Goal: Book appointment/travel/reservation

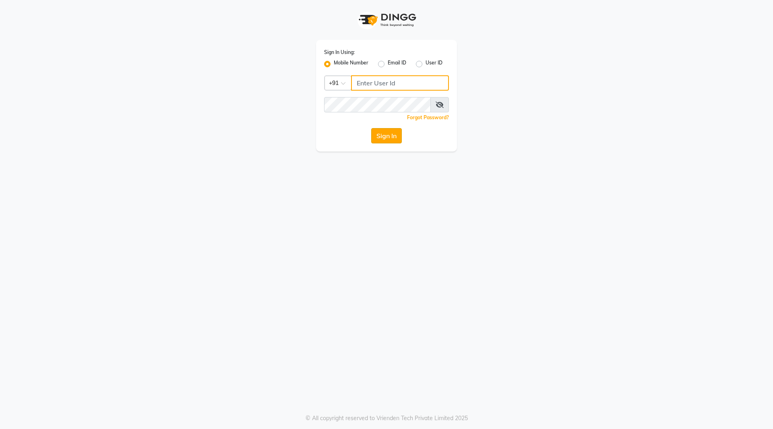
type input "9921430102"
click at [391, 134] on button "Sign In" at bounding box center [386, 135] width 31 height 15
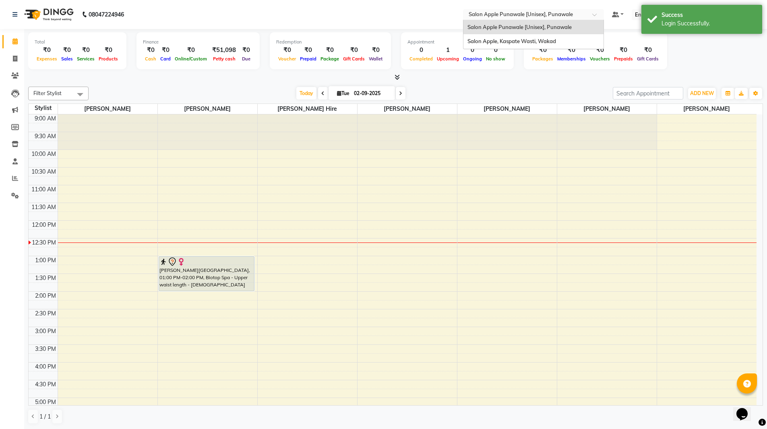
click at [576, 17] on input "text" at bounding box center [525, 15] width 117 height 8
click at [555, 40] on span "Salon Apple, Kaspate Wasti, Wakad" at bounding box center [512, 41] width 89 height 6
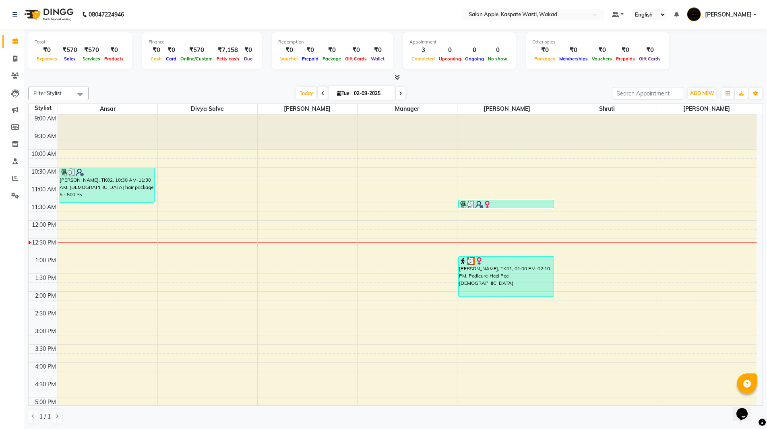
scroll to position [40, 0]
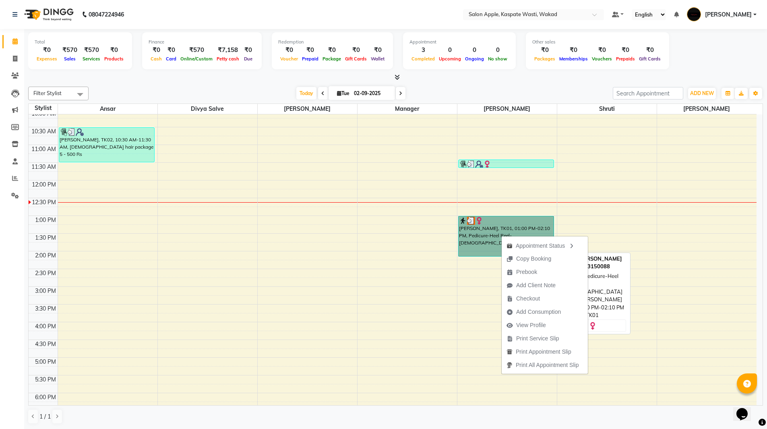
click at [492, 227] on link "Pooja Patil, TK01, 01:00 PM-02:10 PM, Pedicure-Heel Peel-Female" at bounding box center [506, 236] width 96 height 41
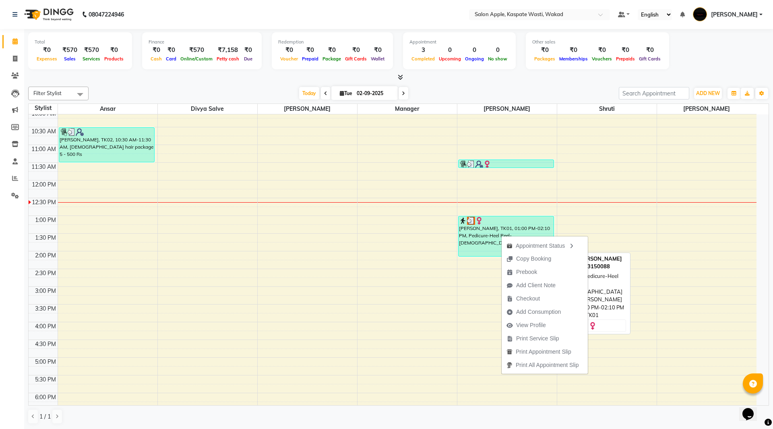
select select "3"
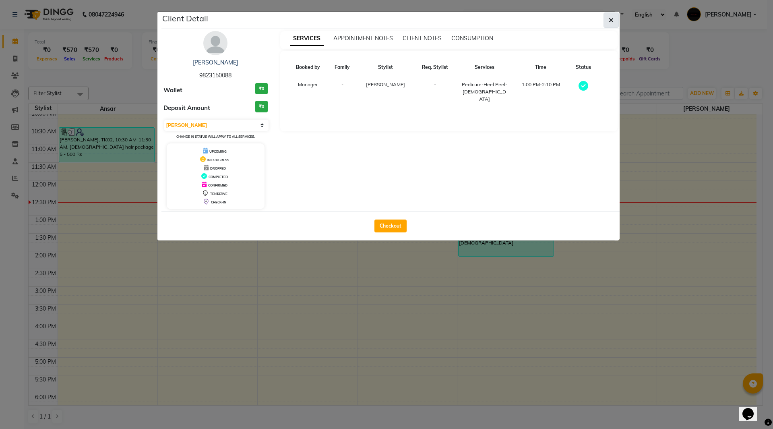
click at [609, 23] on button "button" at bounding box center [611, 19] width 15 height 15
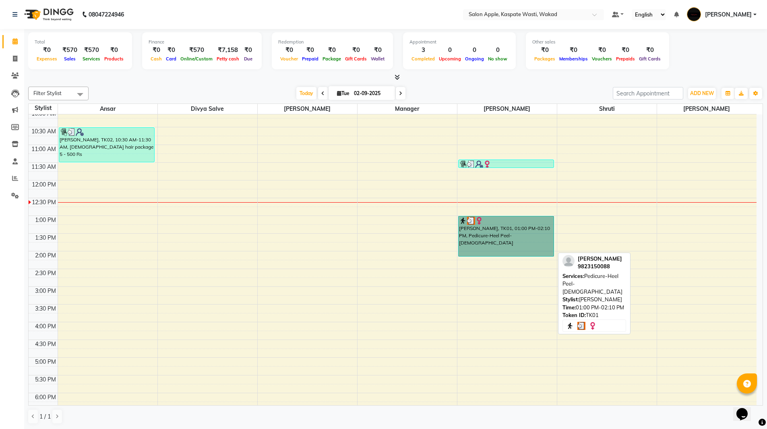
click at [500, 226] on link "Pooja Patil, TK01, 01:00 PM-02:10 PM, Pedicure-Heel Peel-Female" at bounding box center [506, 236] width 96 height 41
select select "3"
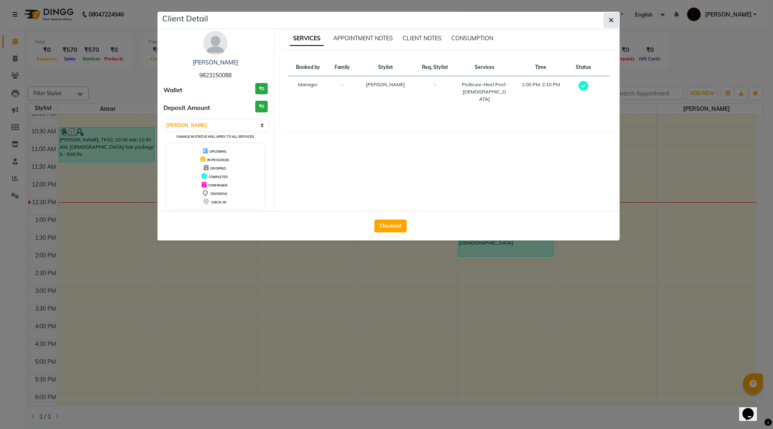
click at [609, 19] on button "button" at bounding box center [611, 19] width 15 height 15
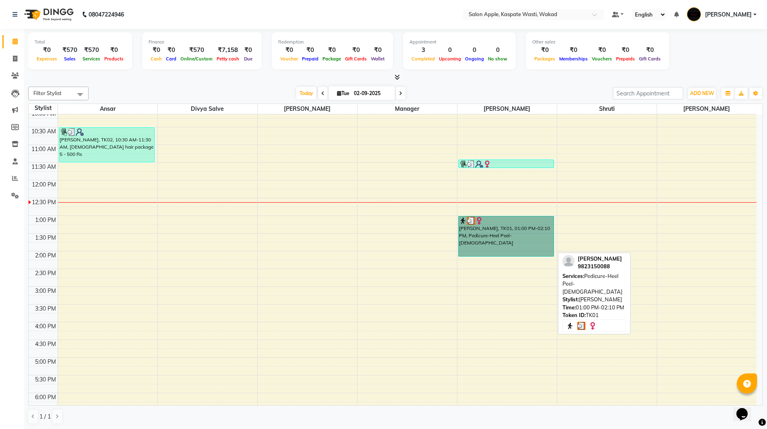
click at [497, 240] on link "Pooja Patil, TK01, 01:00 PM-02:10 PM, Pedicure-Heel Peel-Female" at bounding box center [506, 236] width 96 height 41
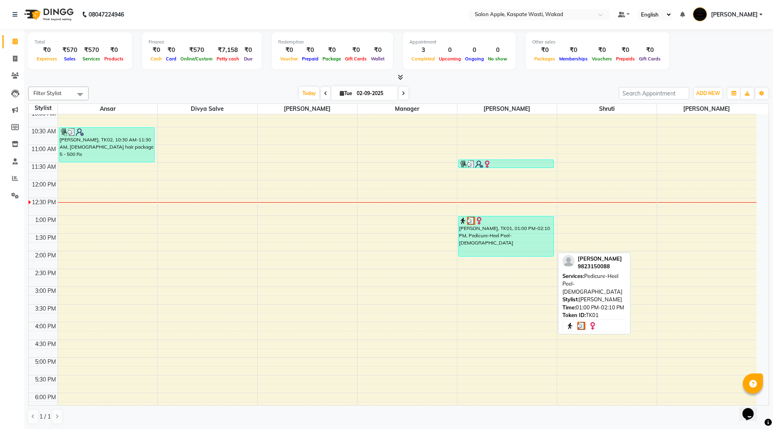
select select "3"
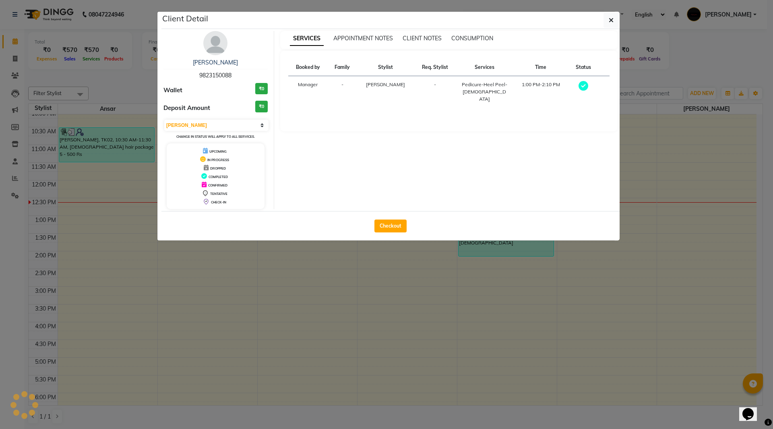
click at [500, 247] on ngb-modal-window "Client Detail Pooja Patil 9823150088 Wallet ₹0 Deposit Amount ₹0 Select MARK DO…" at bounding box center [386, 214] width 773 height 429
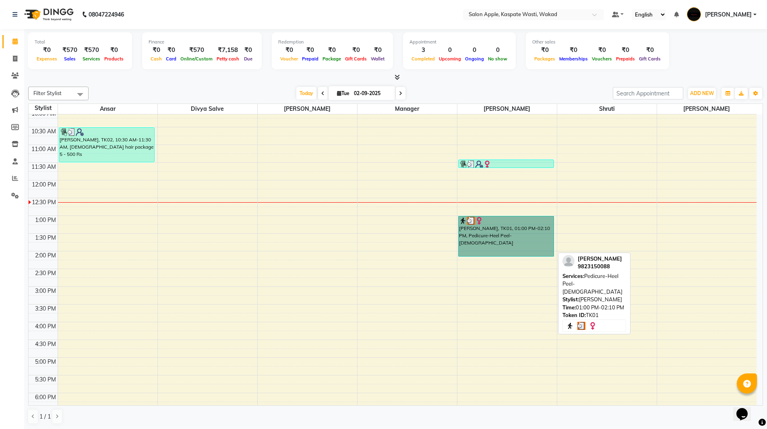
drag, startPoint x: 500, startPoint y: 247, endPoint x: 483, endPoint y: 233, distance: 22.6
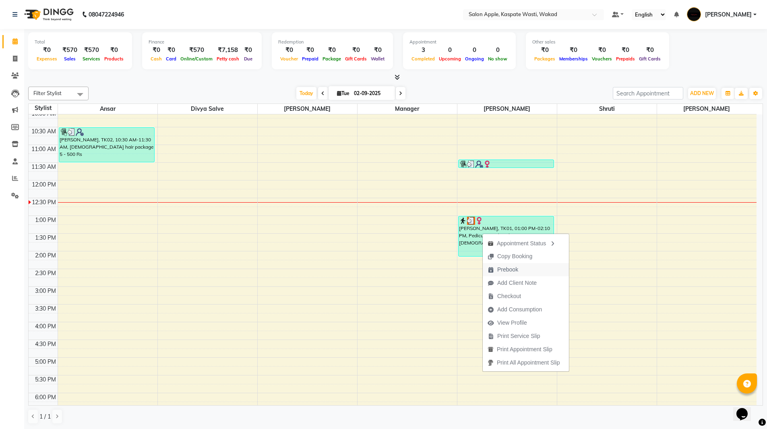
click at [521, 271] on span "Prebook" at bounding box center [503, 269] width 40 height 13
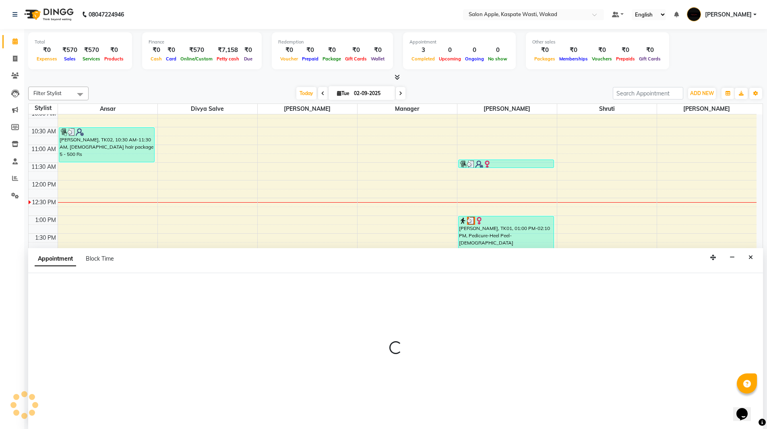
scroll to position [0, 0]
select select "83985"
select select "600"
select select "tentative"
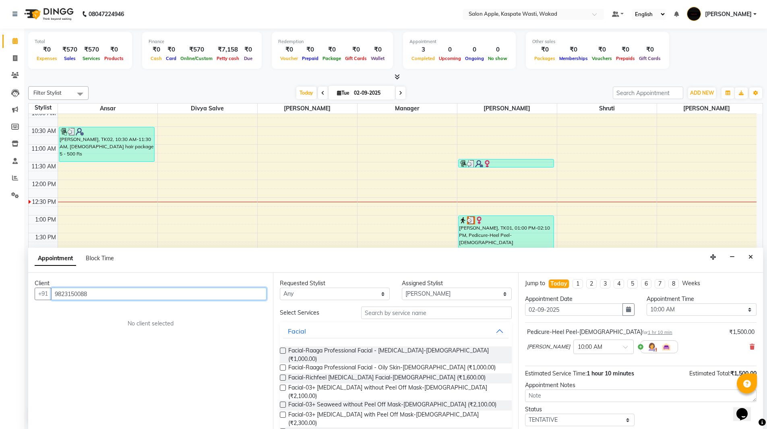
scroll to position [107, 0]
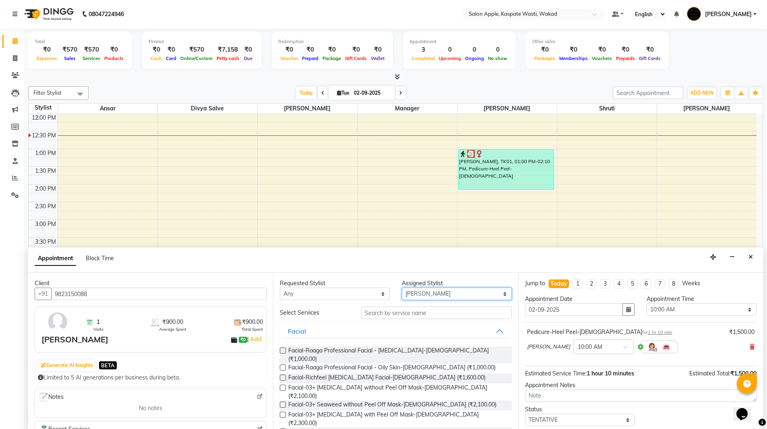
click at [483, 298] on select "Select Ansar Divya salve Gunashree Fulambarkar Manager Shradha Surve Shruti Swa…" at bounding box center [457, 294] width 110 height 12
select select "79940"
click at [402, 288] on select "Select Ansar Divya salve Gunashree Fulambarkar Manager Shradha Surve Shruti Swa…" at bounding box center [457, 294] width 110 height 12
click at [440, 317] on input "text" at bounding box center [436, 313] width 151 height 12
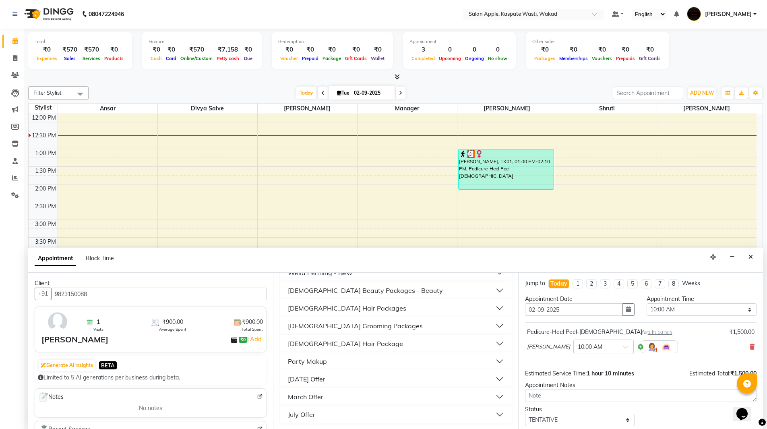
scroll to position [601, 0]
type input "500"
click at [342, 308] on div "Female Hair Packages" at bounding box center [347, 307] width 118 height 10
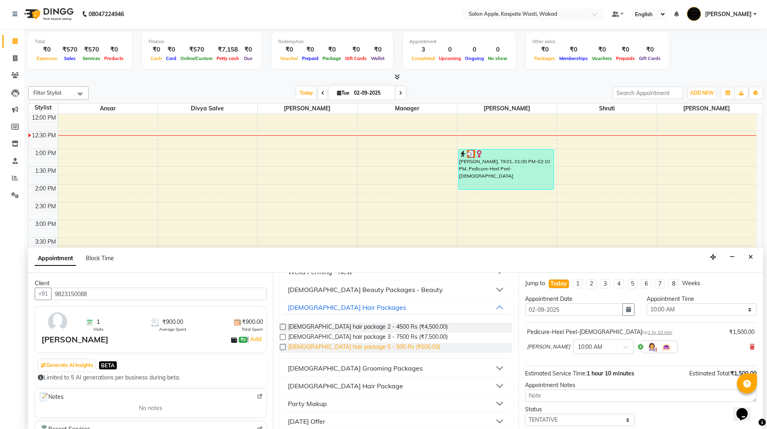
click at [367, 349] on span "Female hair package 5 - 500 Rs (₹500.00)" at bounding box center [364, 348] width 152 height 10
checkbox input "false"
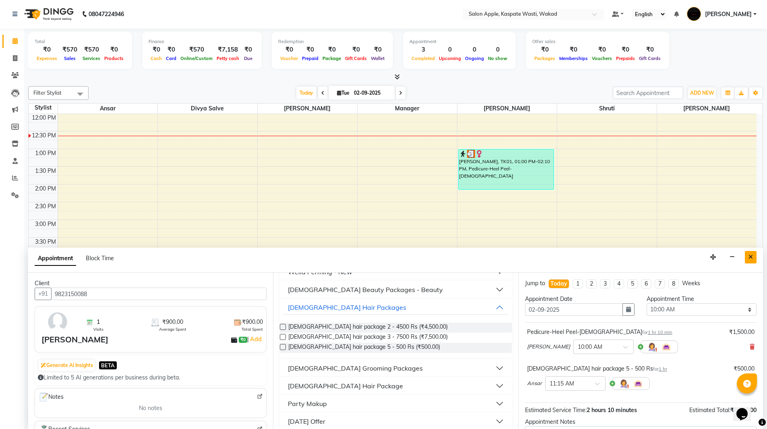
click at [752, 253] on button "Close" at bounding box center [751, 257] width 12 height 12
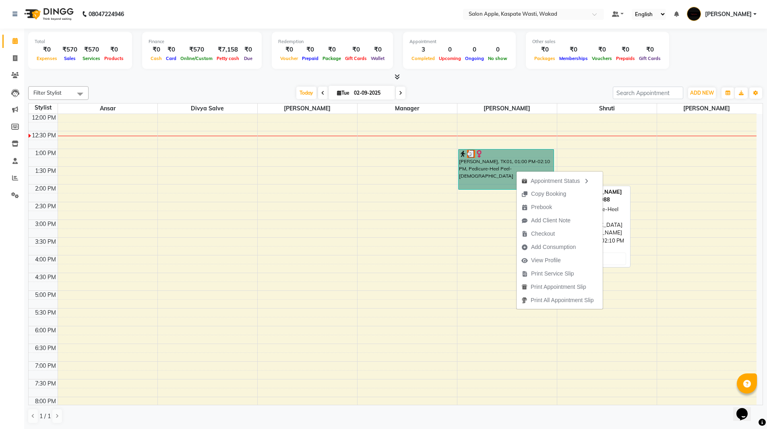
click at [482, 171] on link "Pooja Patil, TK01, 01:00 PM-02:10 PM, Pedicure-Heel Peel-Female" at bounding box center [506, 169] width 96 height 41
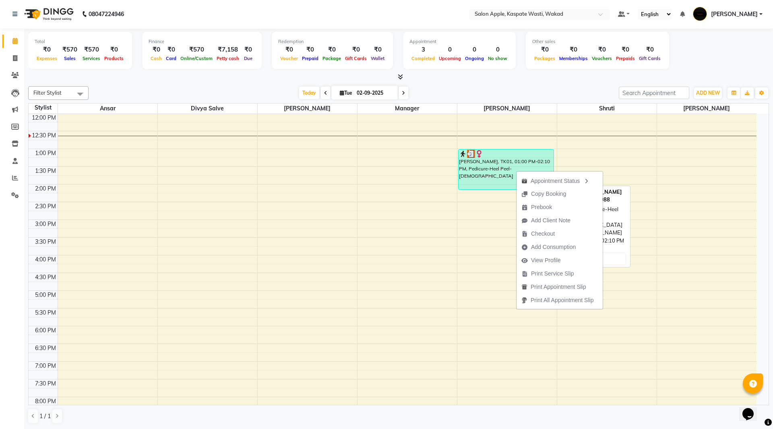
select select "3"
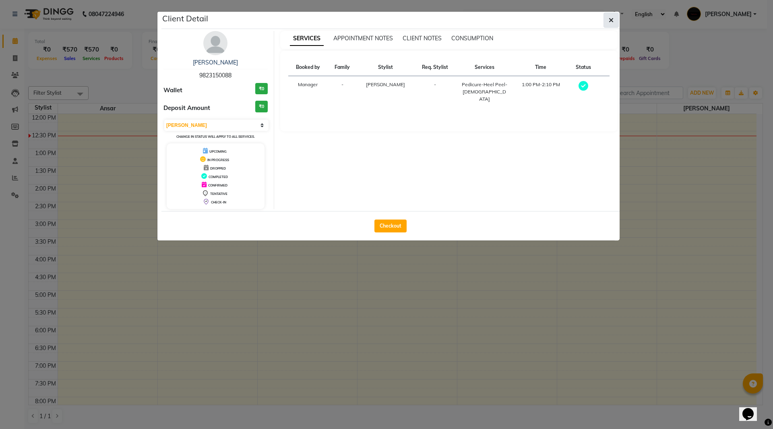
click at [610, 20] on icon "button" at bounding box center [611, 20] width 5 height 6
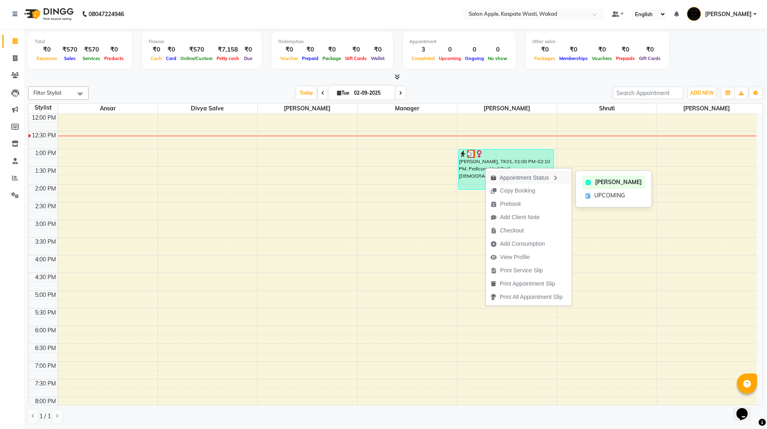
click at [516, 178] on div "Appointment Status" at bounding box center [529, 177] width 86 height 14
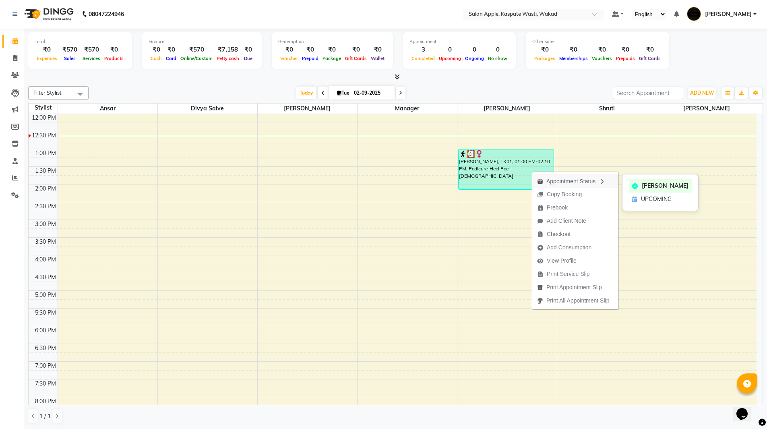
click at [561, 183] on div "Appointment Status" at bounding box center [575, 181] width 86 height 14
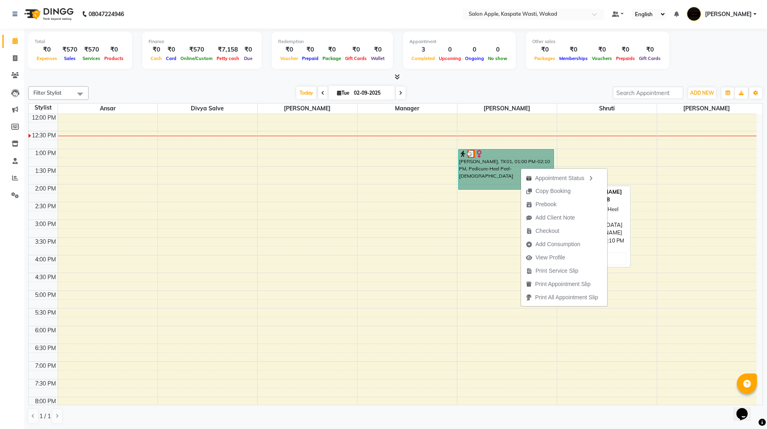
click at [470, 174] on link "Pooja Patil, TK01, 01:00 PM-02:10 PM, Pedicure-Heel Peel-Female" at bounding box center [506, 169] width 96 height 41
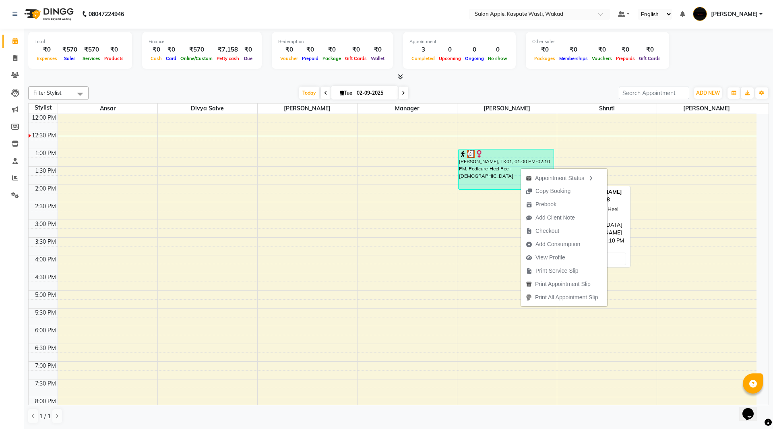
select select "3"
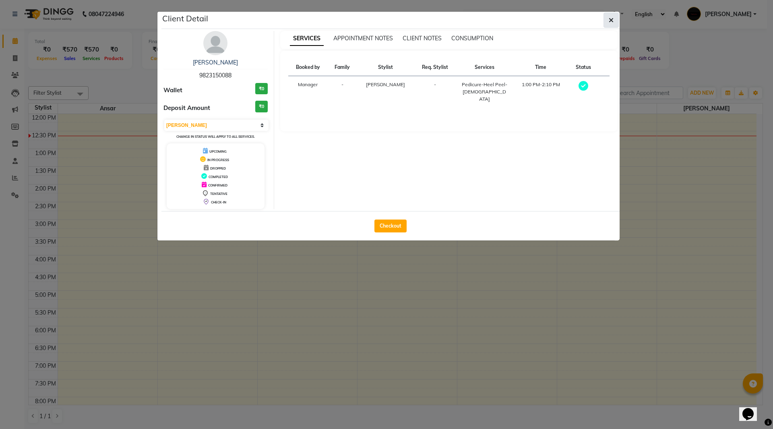
click at [611, 20] on icon "button" at bounding box center [611, 20] width 5 height 6
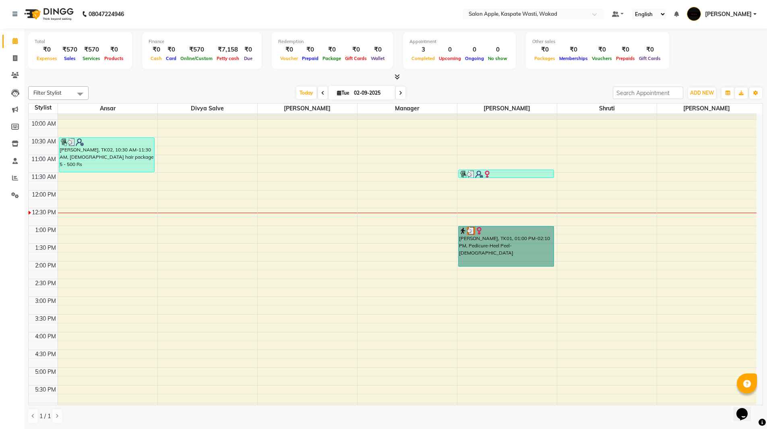
scroll to position [26, 0]
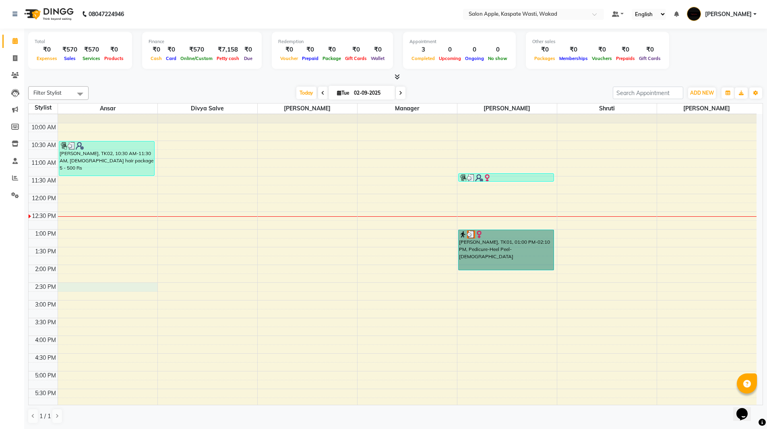
click at [104, 287] on div "9:00 AM 9:30 AM 10:00 AM 10:30 AM 11:00 AM 11:30 AM 12:00 PM 12:30 PM 1:00 PM 1…" at bounding box center [393, 318] width 728 height 460
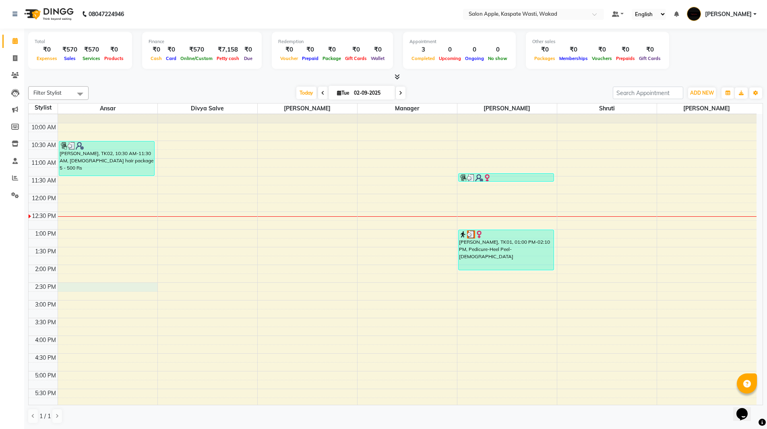
select select "79940"
select select "870"
select select "tentative"
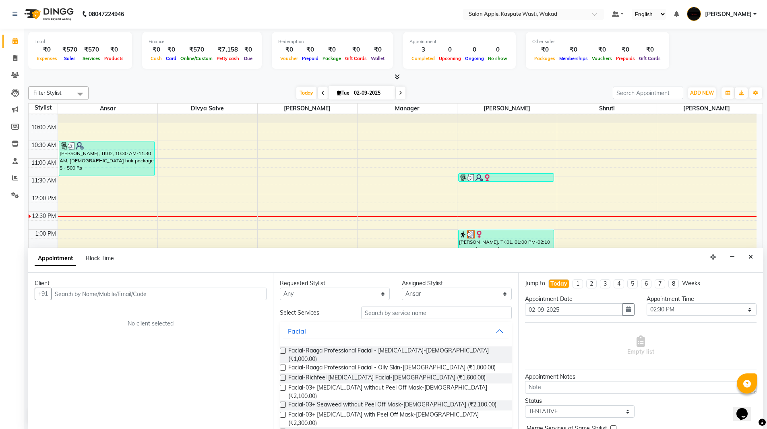
click at [104, 291] on input "text" at bounding box center [158, 294] width 215 height 12
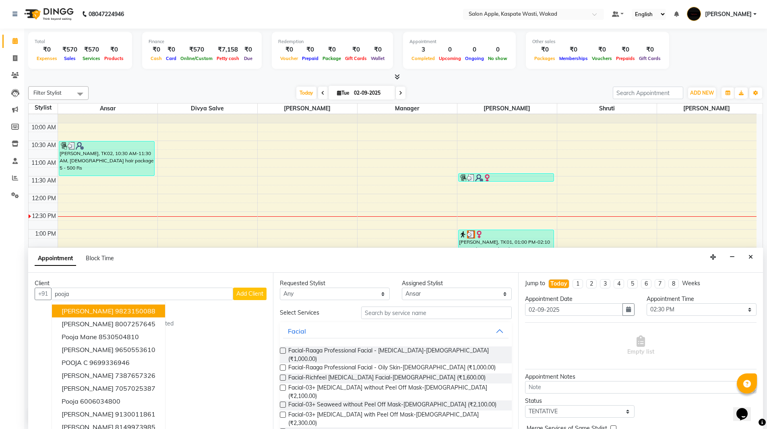
click at [115, 314] on ngb-highlight "9823150088" at bounding box center [135, 311] width 40 height 8
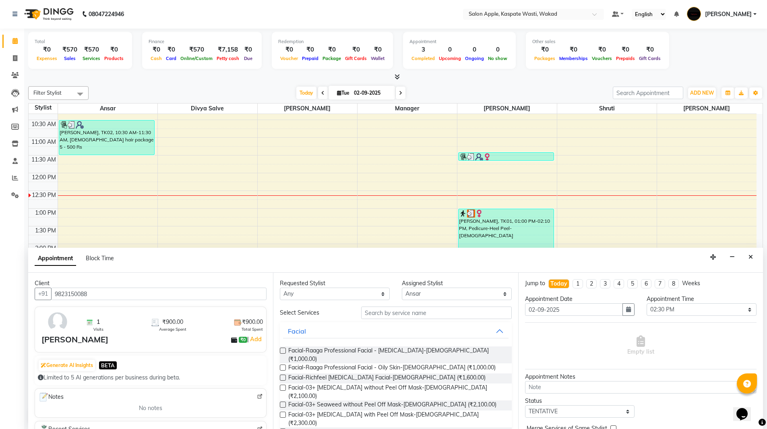
scroll to position [66, 0]
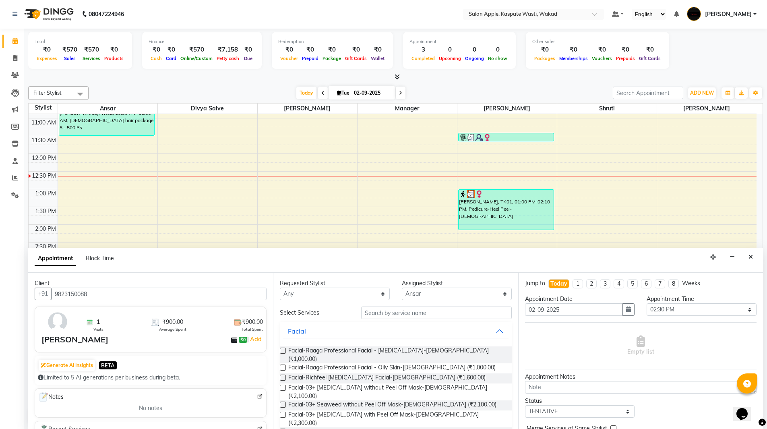
type input "9823150088"
click at [427, 312] on input "text" at bounding box center [436, 313] width 151 height 12
type input "h"
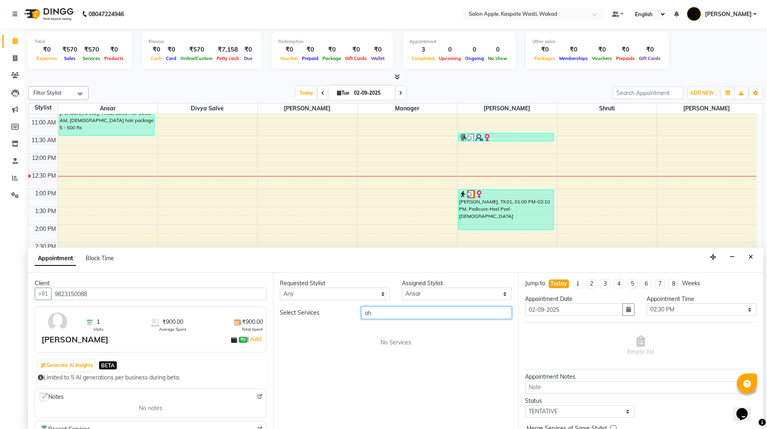
type input "a"
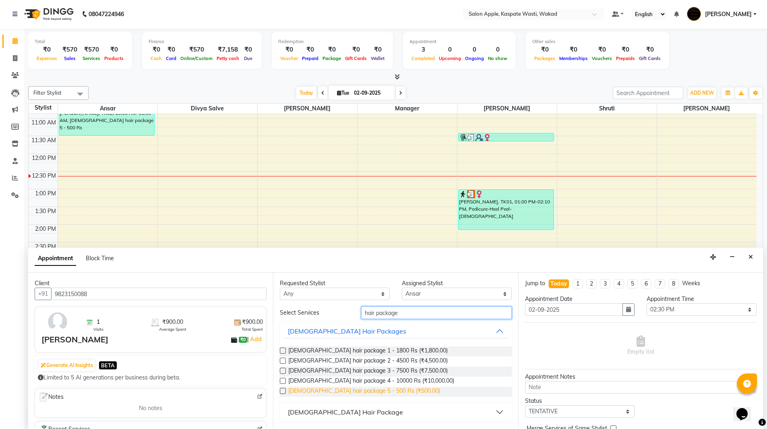
type input "hair package"
click at [361, 391] on span "Female hair package 5 - 500 Rs (₹500.00)" at bounding box center [364, 392] width 152 height 10
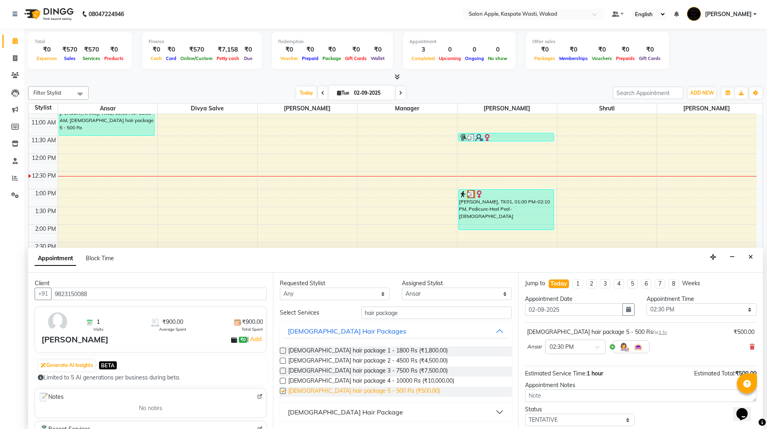
checkbox input "false"
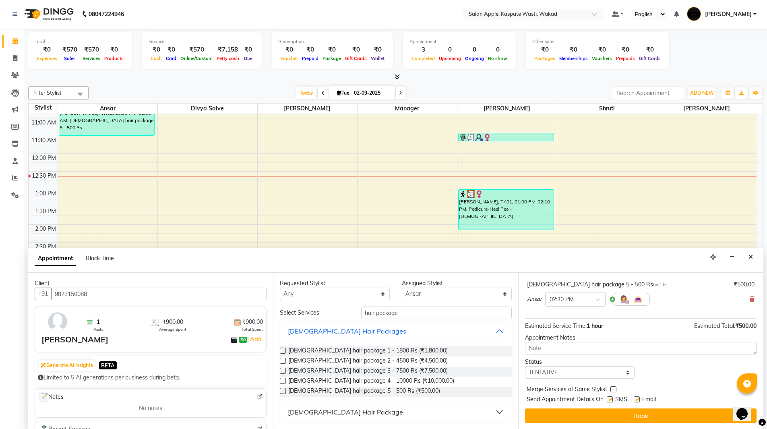
scroll to position [48, 0]
click at [591, 372] on select "Select TENTATIVE CONFIRM CHECK-IN UPCOMING" at bounding box center [580, 372] width 110 height 12
select select "confirm booking"
click at [525, 366] on select "Select TENTATIVE CONFIRM CHECK-IN UPCOMING" at bounding box center [580, 372] width 110 height 12
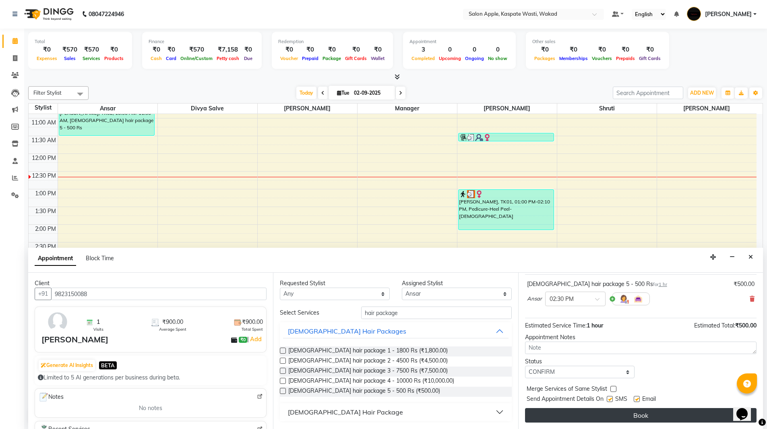
click at [644, 414] on button "Book" at bounding box center [641, 415] width 232 height 14
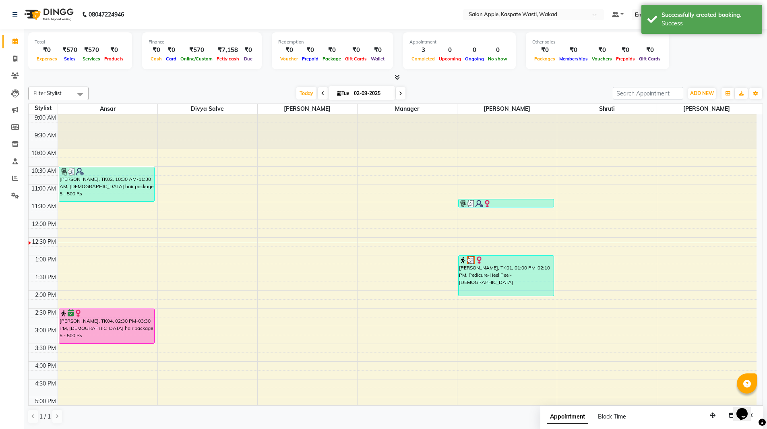
scroll to position [0, 0]
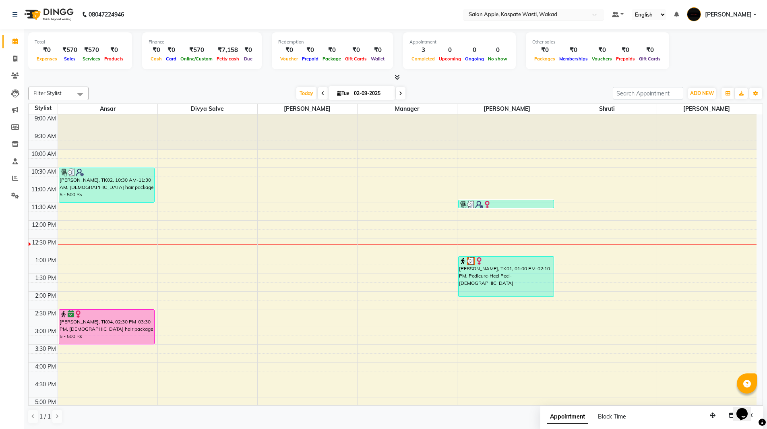
click at [572, 15] on input "text" at bounding box center [525, 15] width 117 height 8
click at [556, 27] on span "Salon Apple Punawale [Unisex], Punawale" at bounding box center [520, 27] width 104 height 6
